Goal: Information Seeking & Learning: Learn about a topic

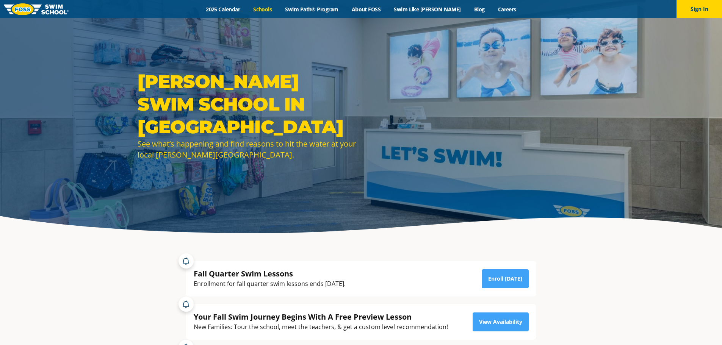
click at [277, 9] on link "Schools" at bounding box center [263, 9] width 32 height 7
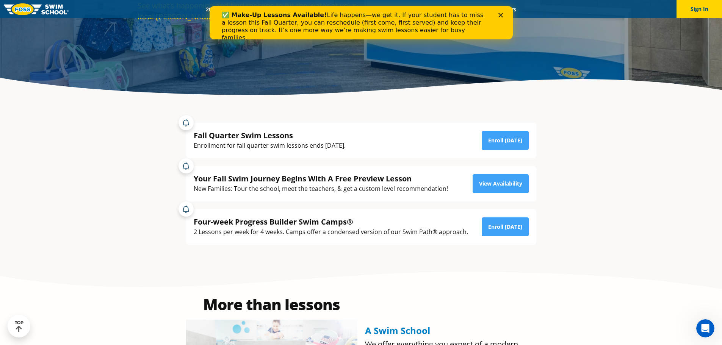
scroll to position [152, 0]
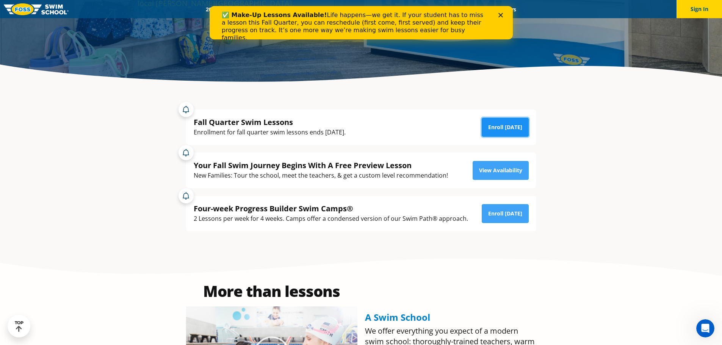
click at [497, 121] on link "Enroll Today" at bounding box center [505, 127] width 47 height 19
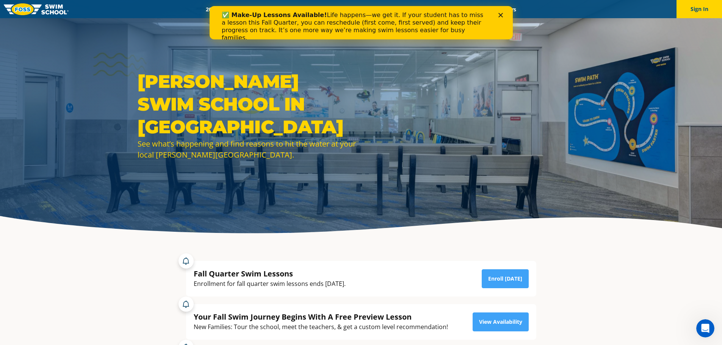
click at [498, 18] on div "✅ Make-Up Lessons Available! Life happens—we get it. If your student has to mis…" at bounding box center [360, 26] width 279 height 35
click at [499, 16] on icon "Close" at bounding box center [500, 15] width 5 height 5
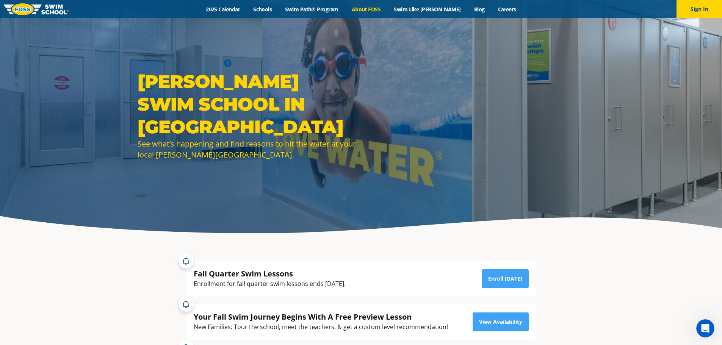
click at [384, 11] on link "About FOSS" at bounding box center [366, 9] width 42 height 7
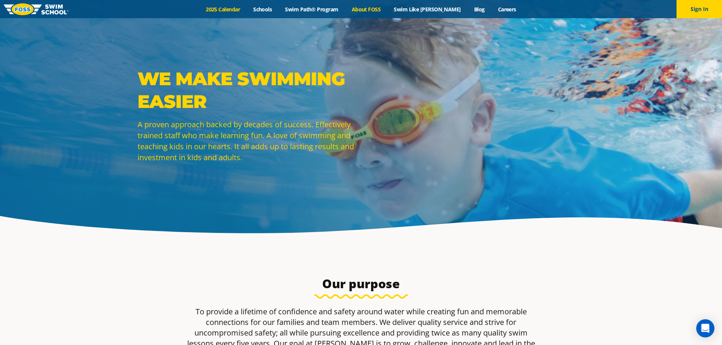
click at [247, 11] on link "2025 Calendar" at bounding box center [222, 9] width 47 height 7
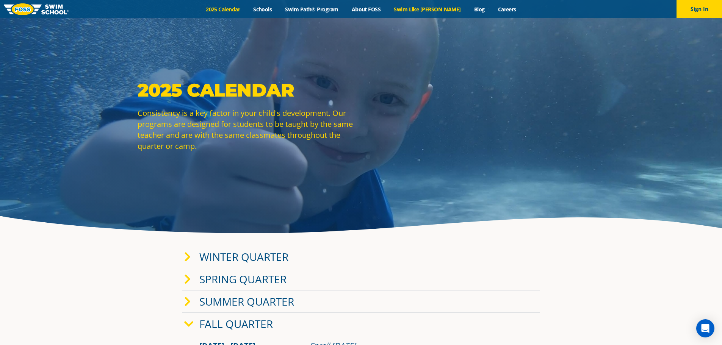
click at [422, 8] on link "Swim Like [PERSON_NAME]" at bounding box center [428, 9] width 80 height 7
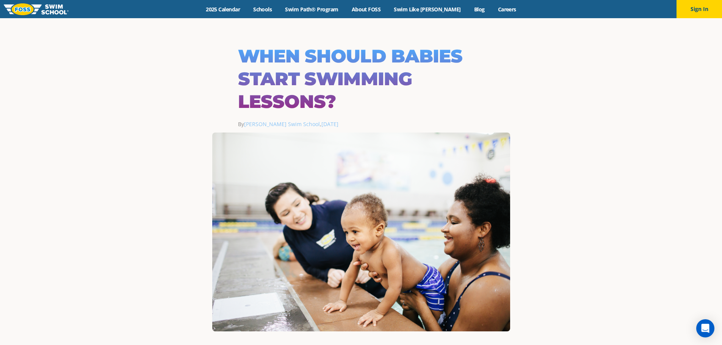
click at [64, 14] on img at bounding box center [36, 9] width 65 height 12
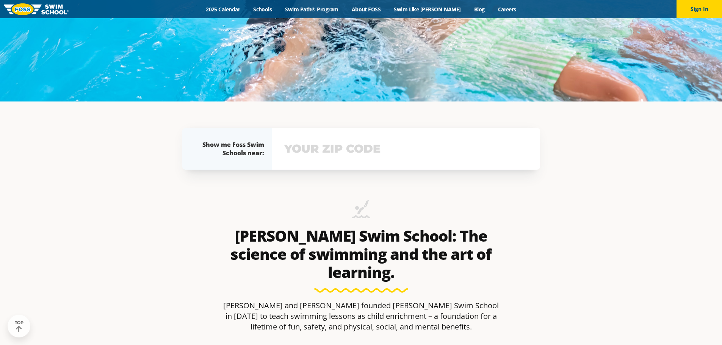
scroll to position [338, 0]
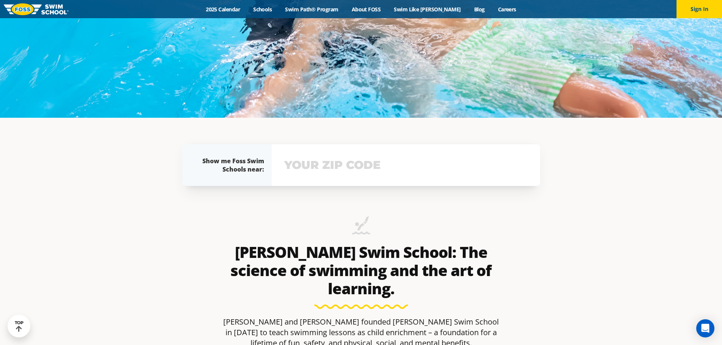
click at [397, 166] on input "text" at bounding box center [406, 165] width 247 height 22
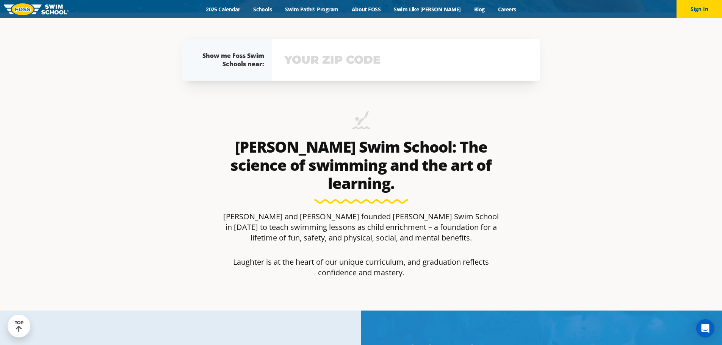
scroll to position [334, 0]
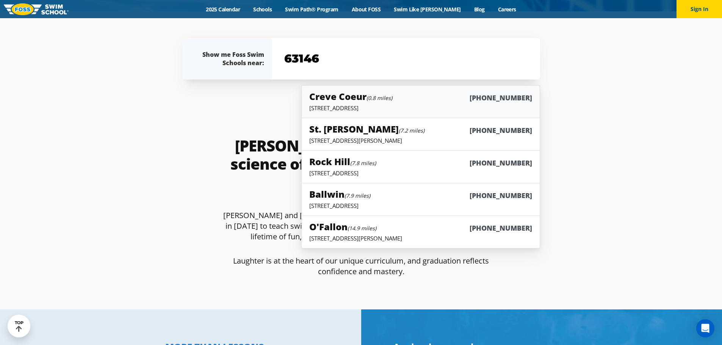
type input "63146"
click at [402, 112] on link "Creve Coeur (0.8 miles) [PHONE_NUMBER] [STREET_ADDRESS]" at bounding box center [420, 101] width 239 height 33
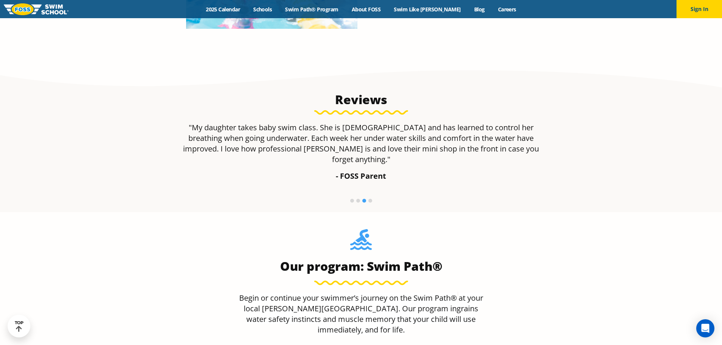
scroll to position [531, 0]
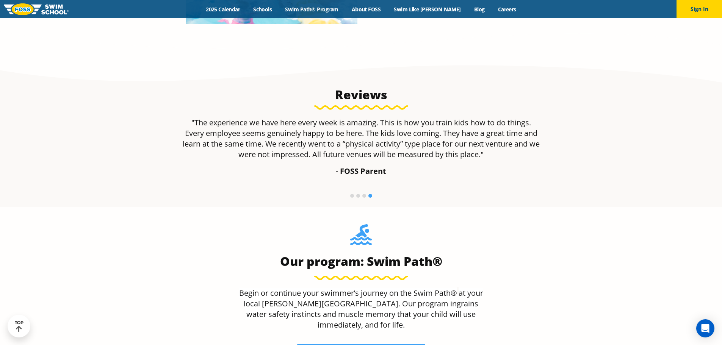
click at [364, 198] on li at bounding box center [365, 196] width 4 height 4
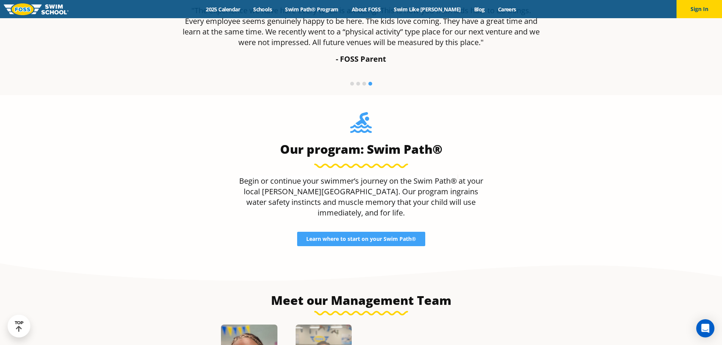
scroll to position [683, 0]
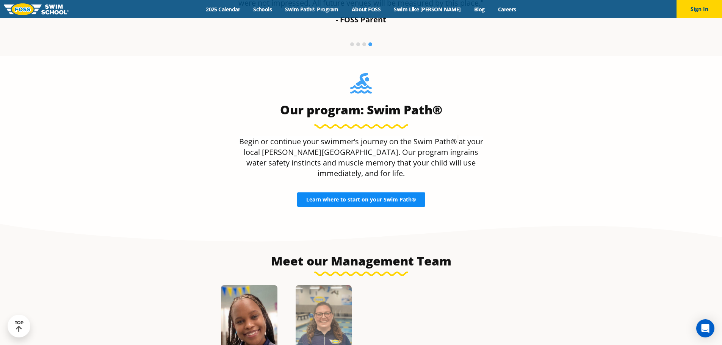
click at [365, 197] on span "Learn where to start on your Swim Path®" at bounding box center [361, 199] width 110 height 5
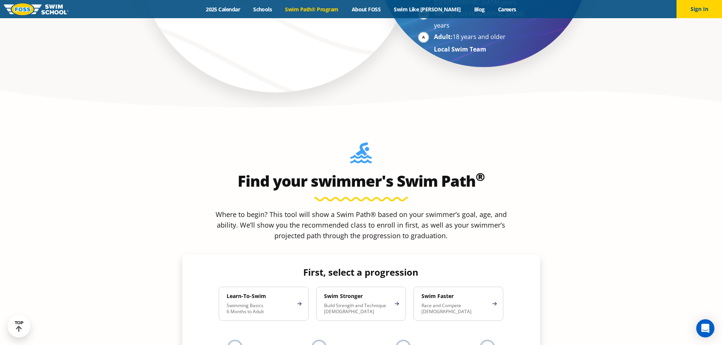
scroll to position [683, 0]
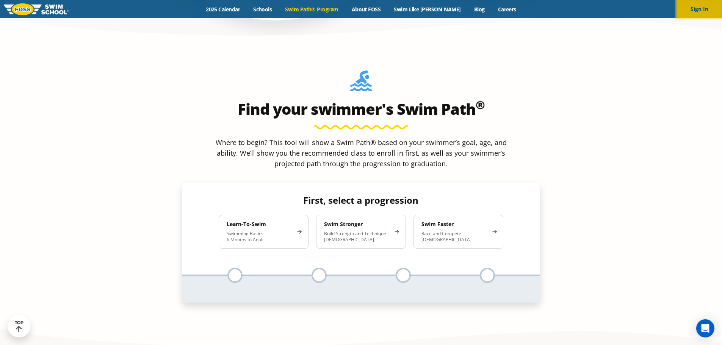
click at [709, 8] on button "Sign In" at bounding box center [700, 9] width 46 height 18
